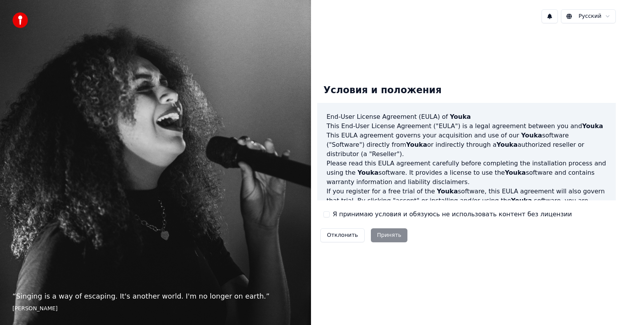
click at [389, 238] on div "Отклонить Принять" at bounding box center [363, 235] width 93 height 20
click at [326, 214] on button "Я принимаю условия и обязуюсь не использовать контент без лицензии" at bounding box center [326, 214] width 6 height 6
click at [380, 236] on button "Принять" at bounding box center [389, 236] width 37 height 14
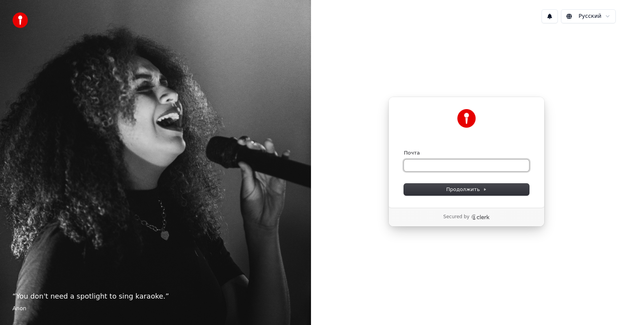
click at [425, 170] on input "Почта" at bounding box center [466, 166] width 125 height 12
type input "*"
click at [460, 193] on span "Продолжить" at bounding box center [466, 189] width 41 height 7
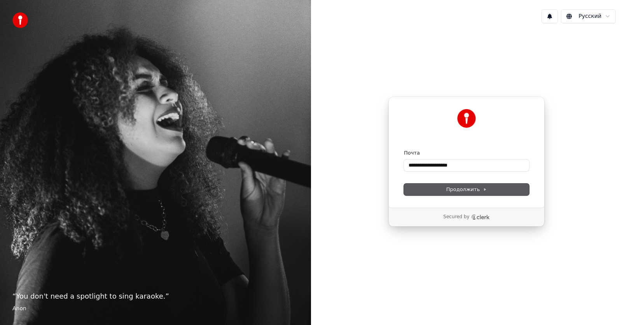
type input "**********"
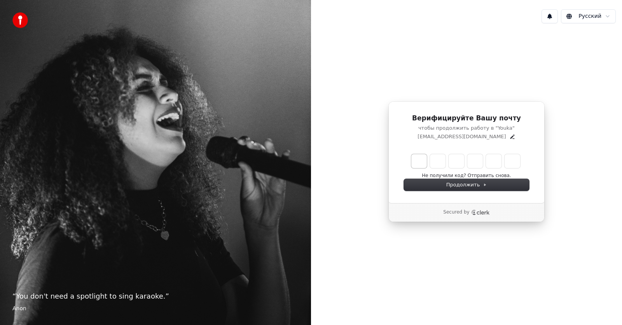
type input "******"
type input "*"
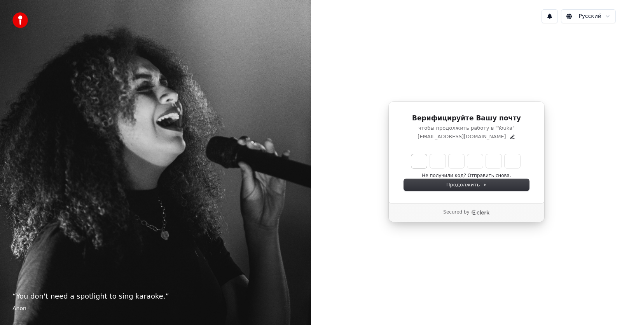
type input "*"
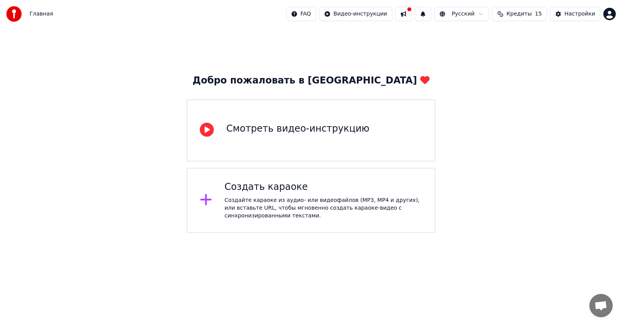
click at [524, 16] on span "Кредиты" at bounding box center [519, 14] width 25 height 8
click at [572, 14] on div "Настройки" at bounding box center [579, 14] width 31 height 8
